Goal: Information Seeking & Learning: Learn about a topic

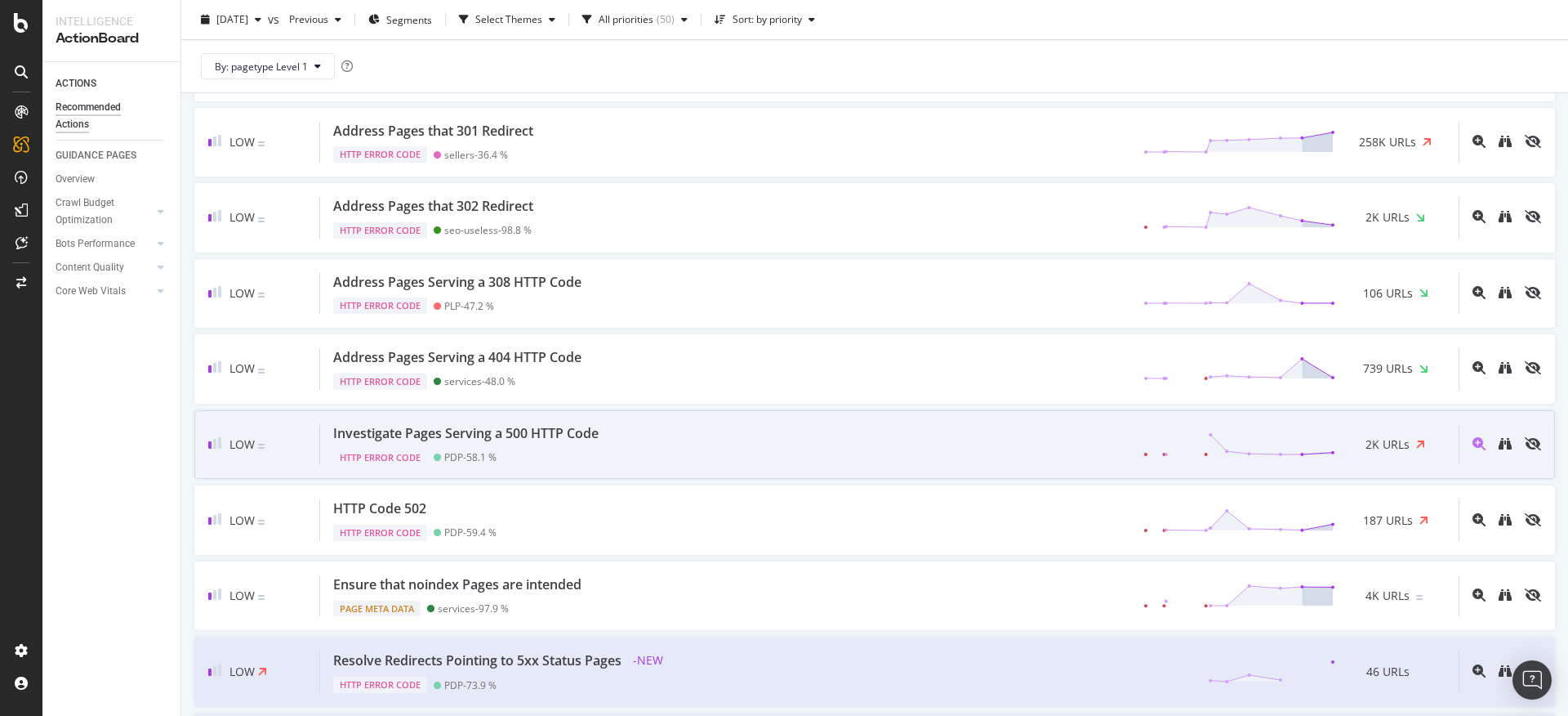
scroll to position [764, 0]
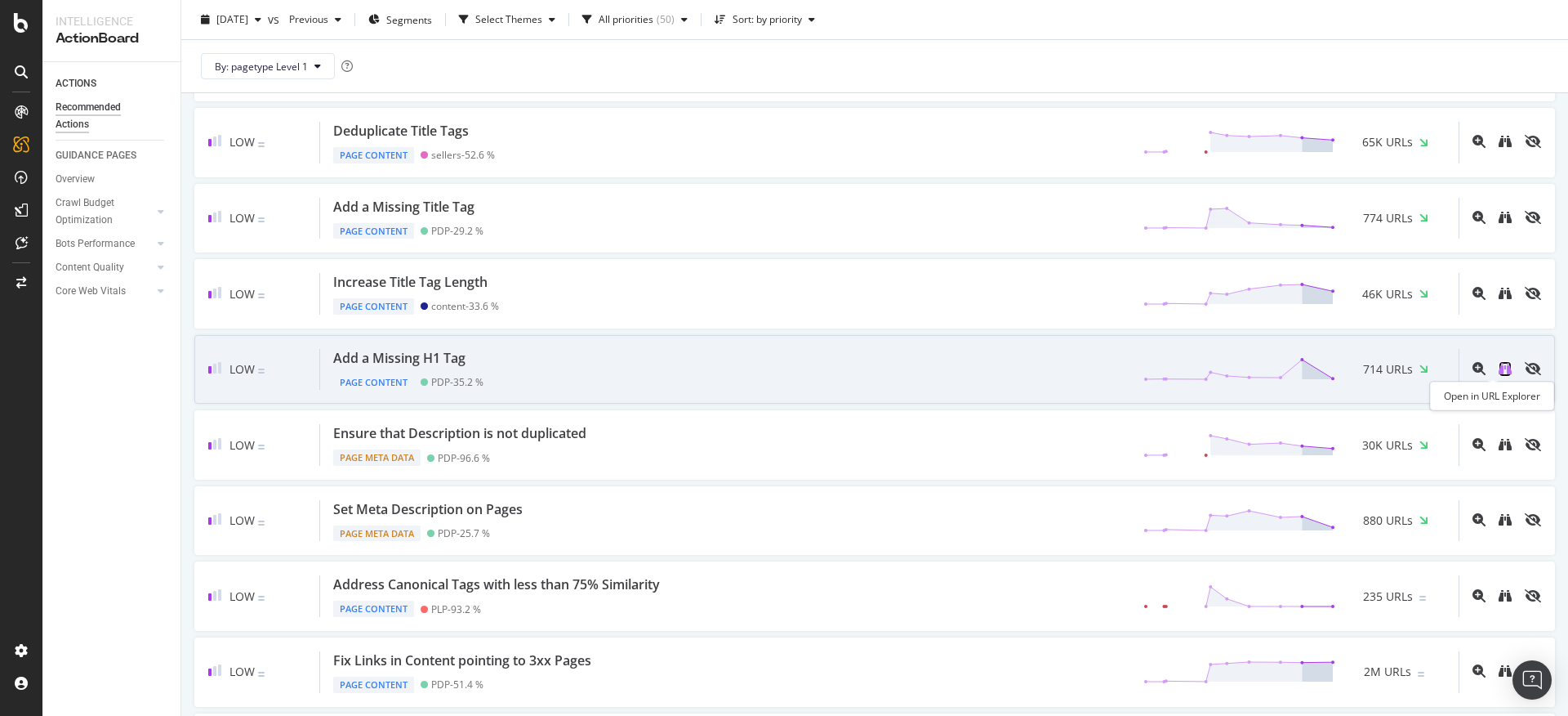
click at [1498, 372] on icon "binoculars" at bounding box center [1505, 368] width 13 height 13
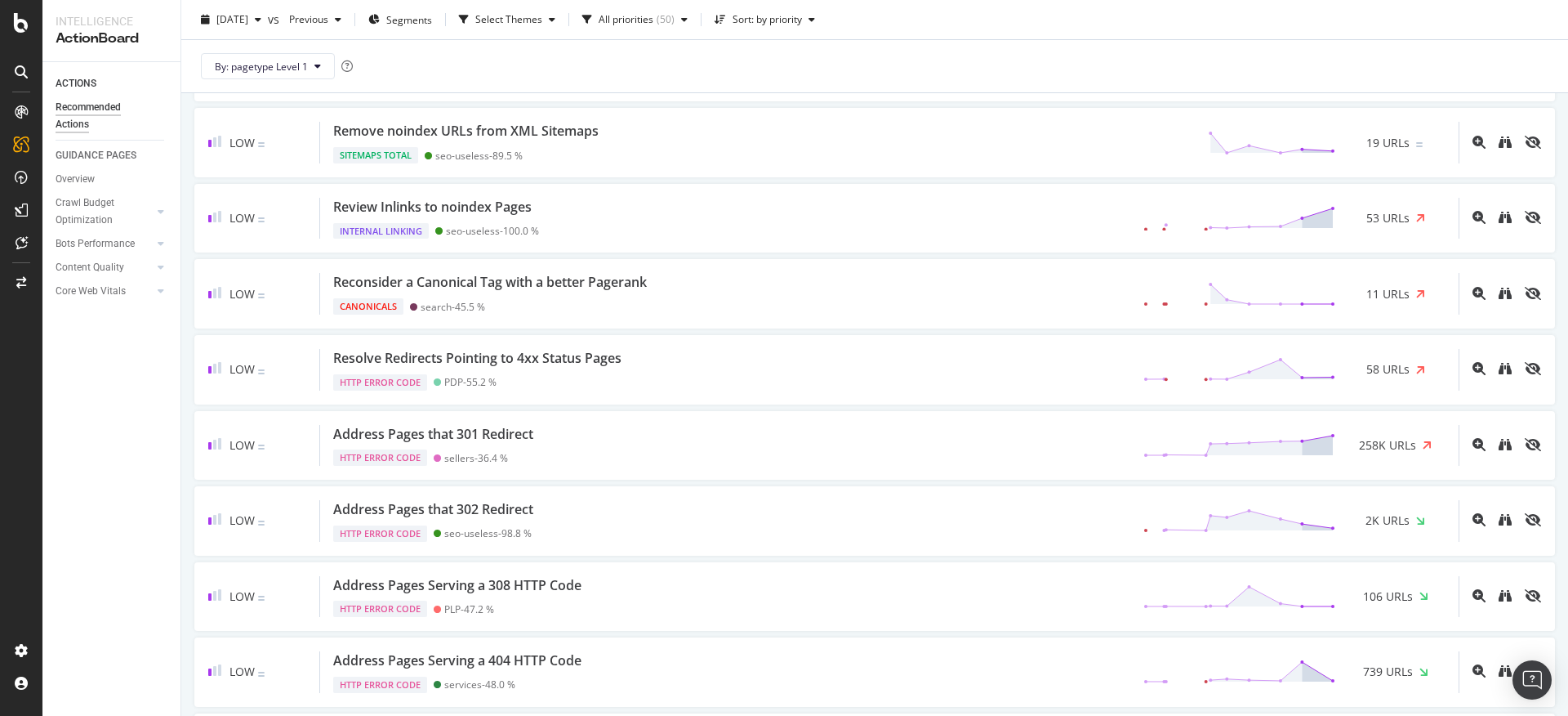
scroll to position [3337, 0]
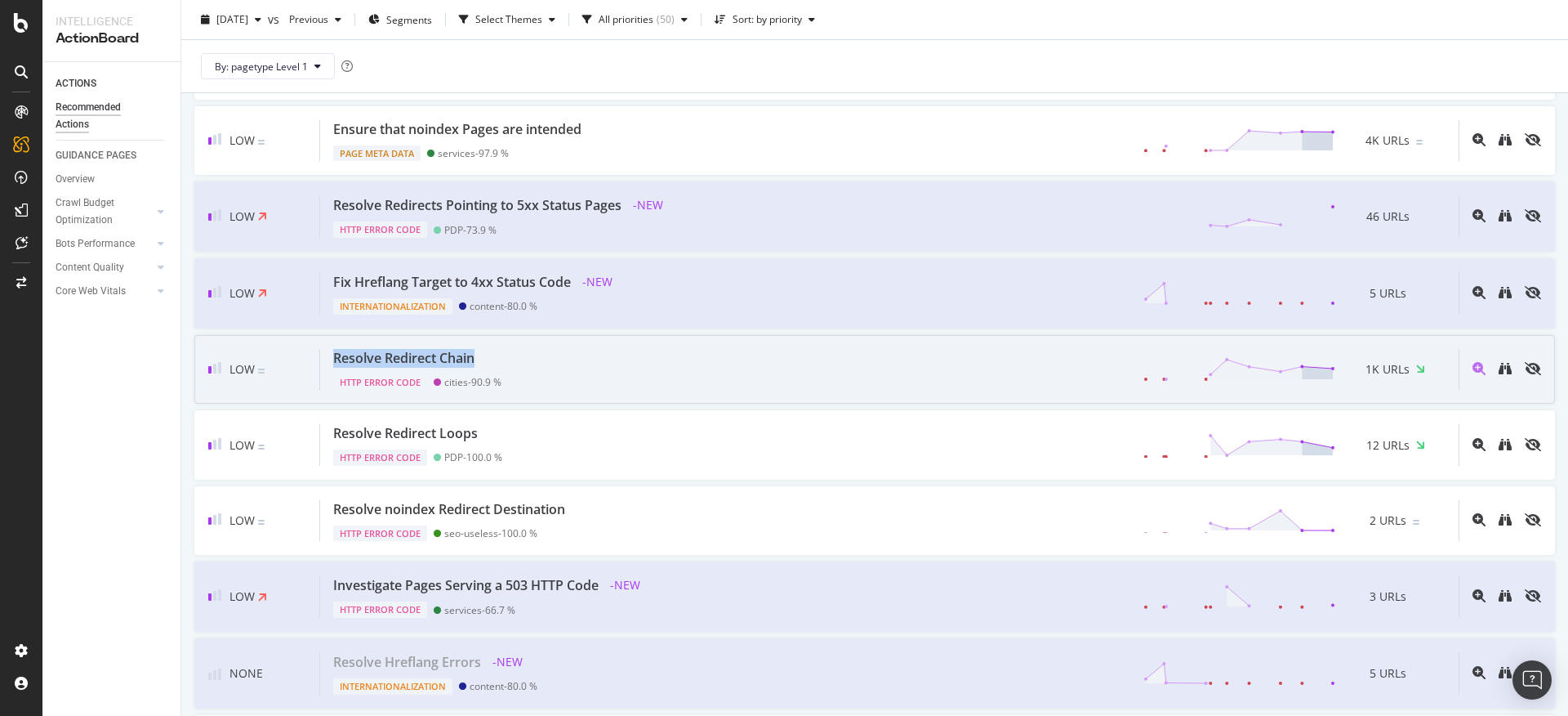
drag, startPoint x: 330, startPoint y: 356, endPoint x: 491, endPoint y: 355, distance: 161.0
click at [491, 355] on div "Resolve Redirect Chain HTTP Error Code cities - 90.9 % 1K URLs" at bounding box center [889, 370] width 1138 height 42
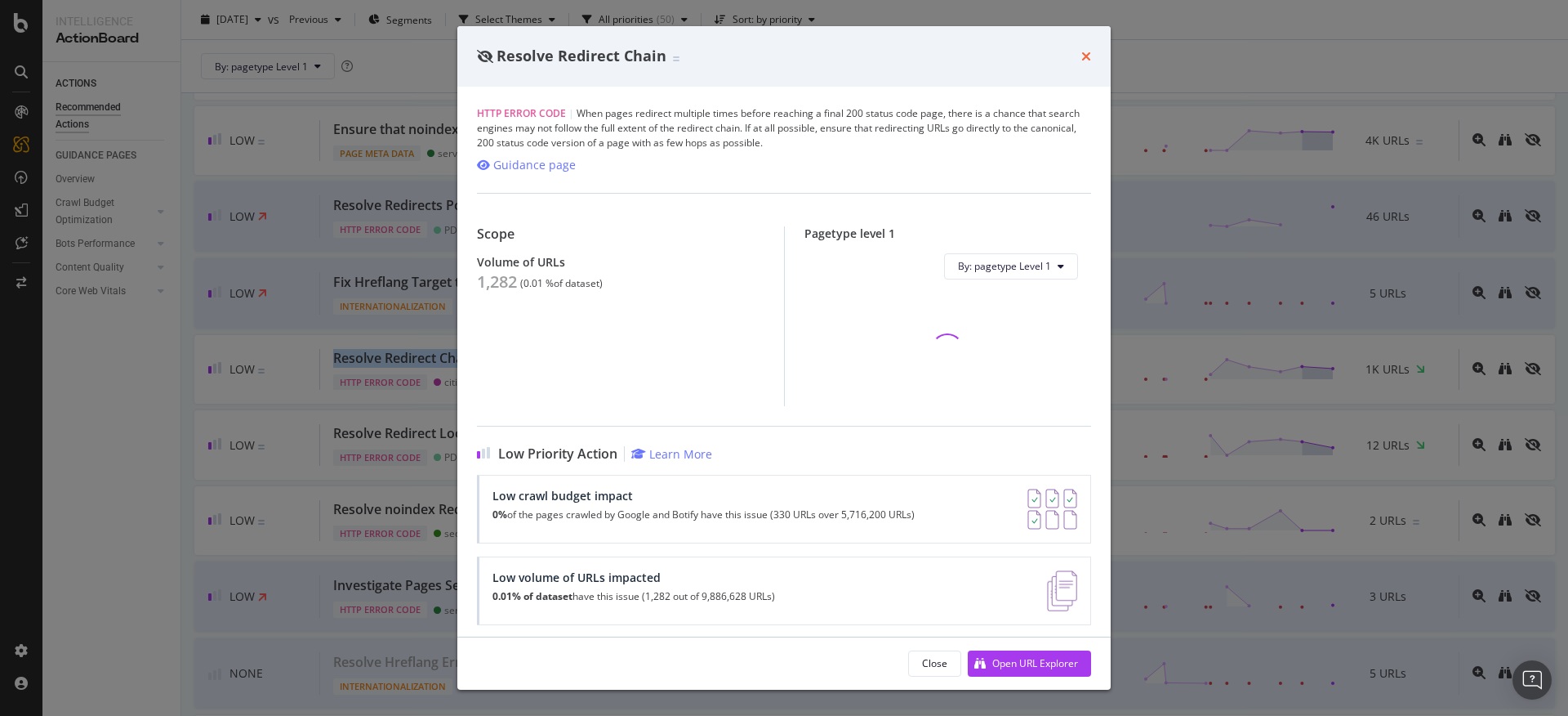
click at [1086, 60] on icon "times" at bounding box center [1086, 56] width 10 height 13
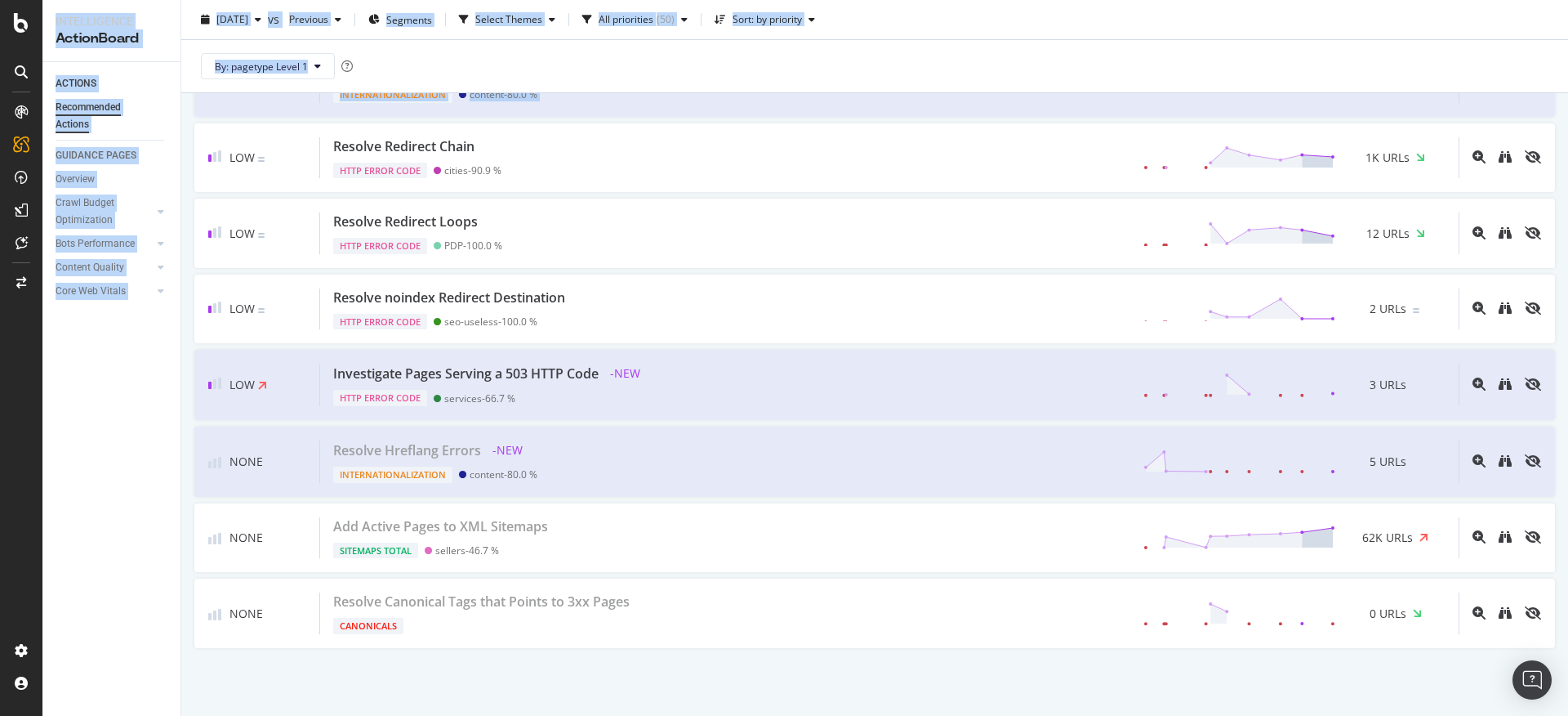
scroll to position [3551, 0]
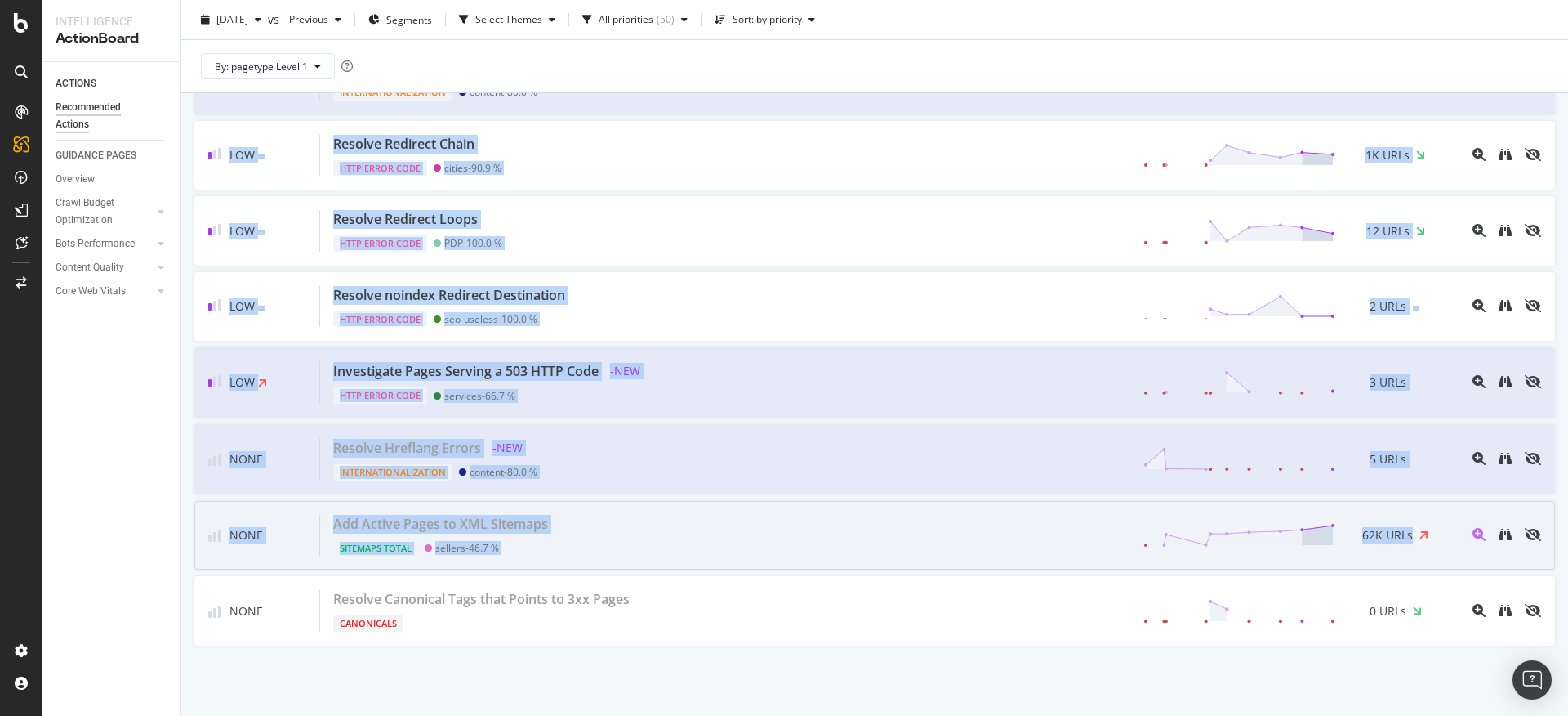
drag, startPoint x: 211, startPoint y: 185, endPoint x: 1411, endPoint y: 564, distance: 1258.4
copy div "Low Resolve Redirect Chain HTTP Error Code cities - 90.9 % 1K URLs Low Resolve …"
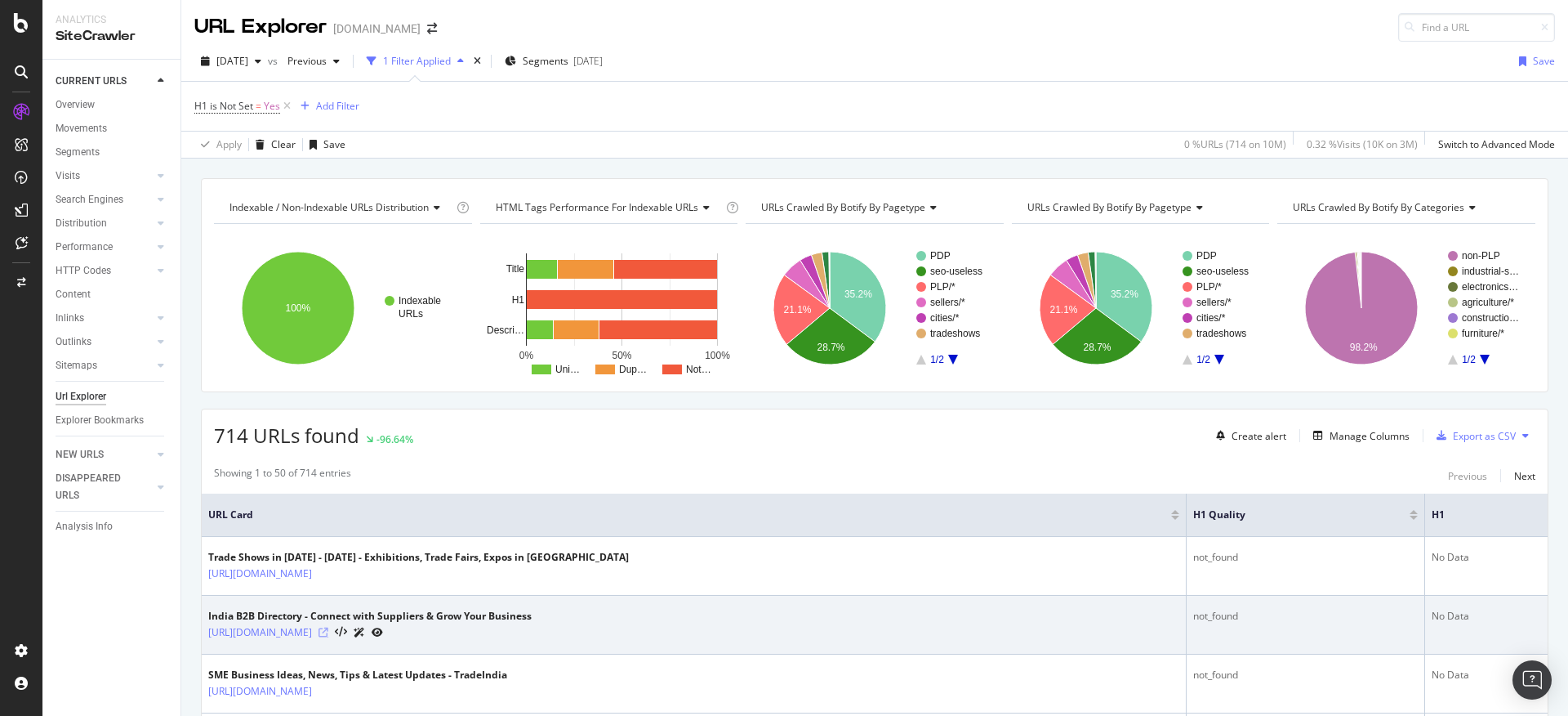
click at [328, 630] on icon at bounding box center [324, 633] width 10 height 10
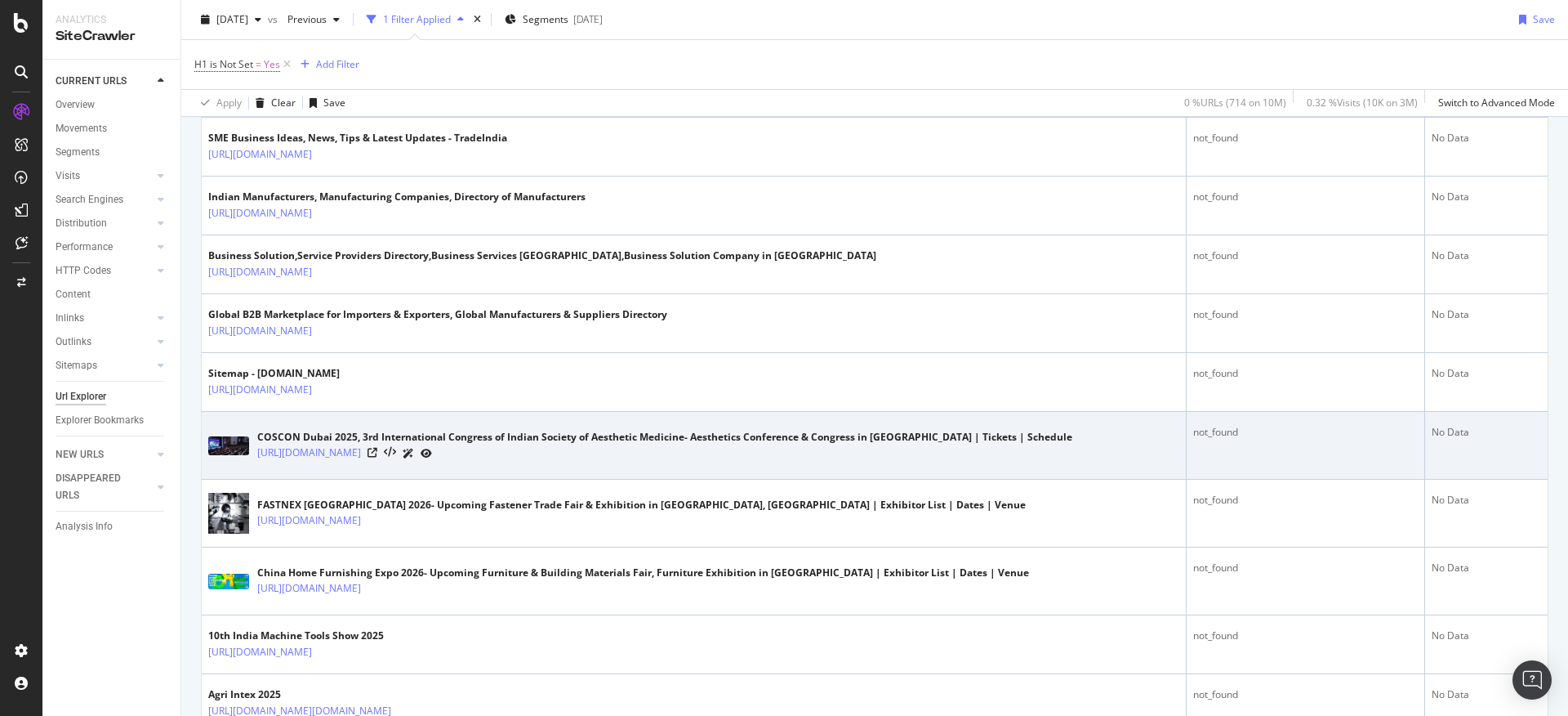
scroll to position [542, 0]
